Goal: Task Accomplishment & Management: Use online tool/utility

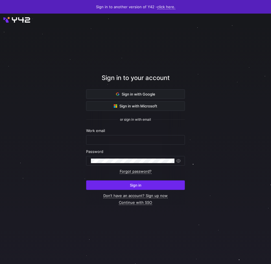
type input "[EMAIL_ADDRESS][DOMAIN_NAME]"
click at [141, 186] on span "Sign in" at bounding box center [136, 185] width 12 height 5
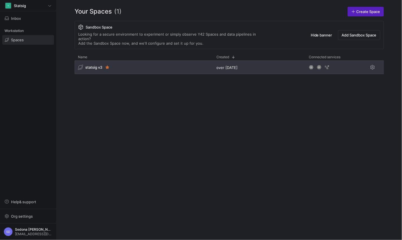
click at [95, 65] on span "statsig v3" at bounding box center [93, 67] width 17 height 5
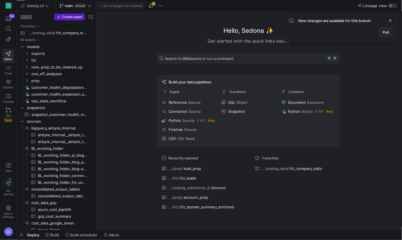
click at [246, 34] on span "Pull" at bounding box center [386, 32] width 6 height 5
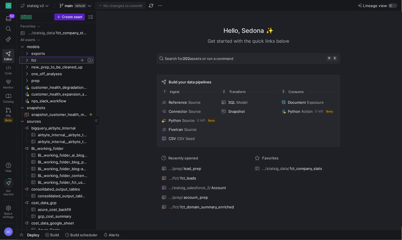
click at [28, 58] on y42-icon "Press SPACE to select this row." at bounding box center [27, 60] width 5 height 5
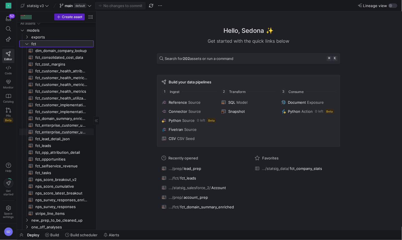
scroll to position [23, 0]
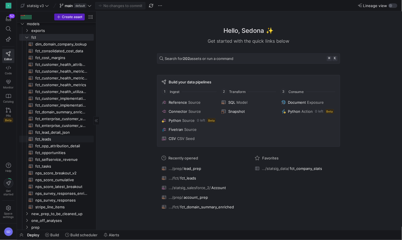
click at [43, 139] on span "fct_leads​​​​​​​​​​" at bounding box center [61, 139] width 52 height 7
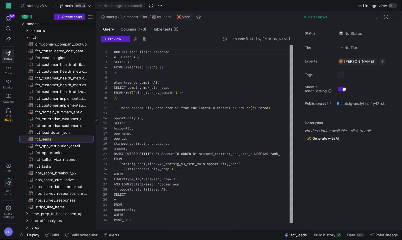
scroll to position [51, 0]
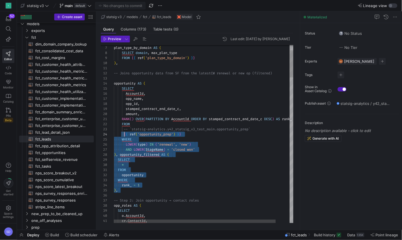
type textarea "-- Joins opportunity data from SF from the latest CW renewal or new op (filtere…"
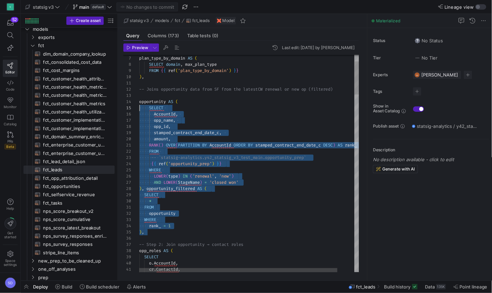
scroll to position [15, 0]
drag, startPoint x: 133, startPoint y: 191, endPoint x: 111, endPoint y: 84, distance: 109.4
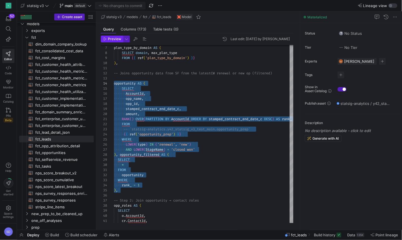
click at [113, 38] on span "Preview" at bounding box center [114, 39] width 13 height 4
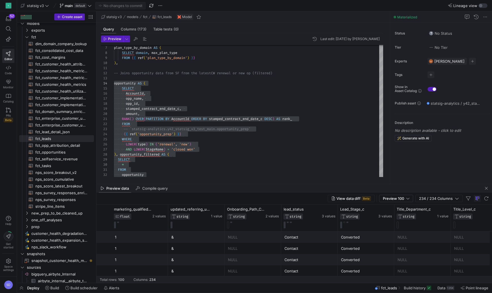
scroll to position [0, 2977]
